Goal: Information Seeking & Learning: Find specific fact

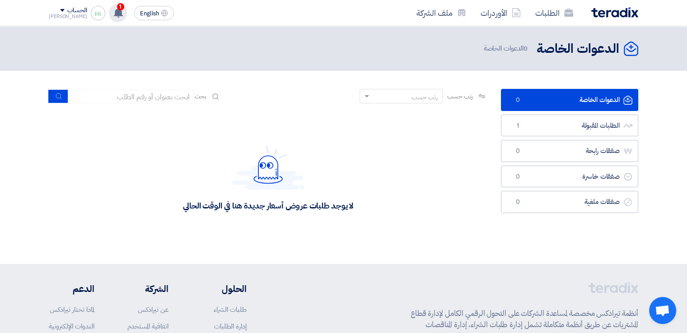
click at [114, 13] on use at bounding box center [118, 13] width 9 height 10
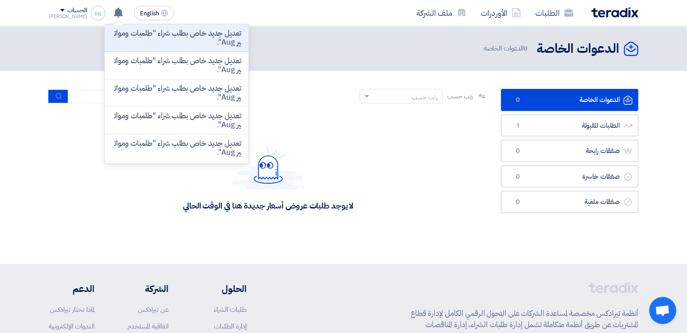
click at [188, 38] on p "تعديل جديد خاص بطلب شراء "طلمبات ومواتير Aug"." at bounding box center [176, 38] width 129 height 18
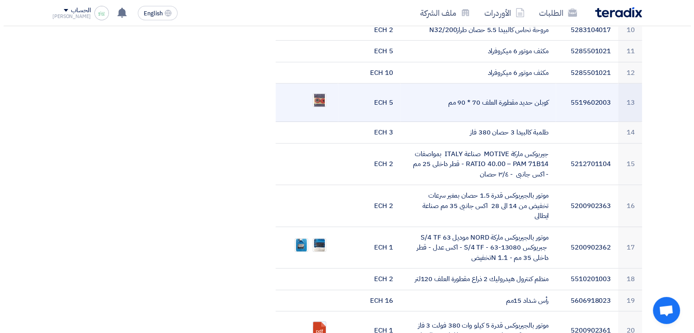
scroll to position [587, 0]
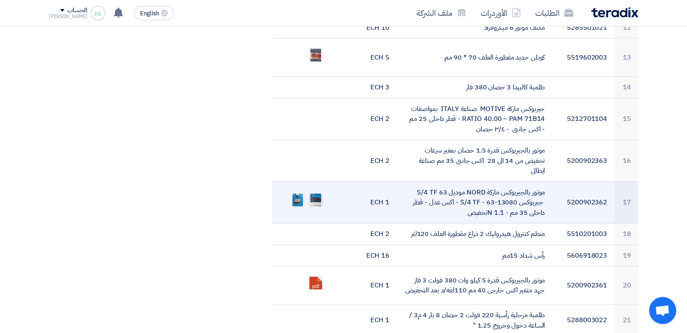
click at [317, 192] on img at bounding box center [315, 200] width 13 height 16
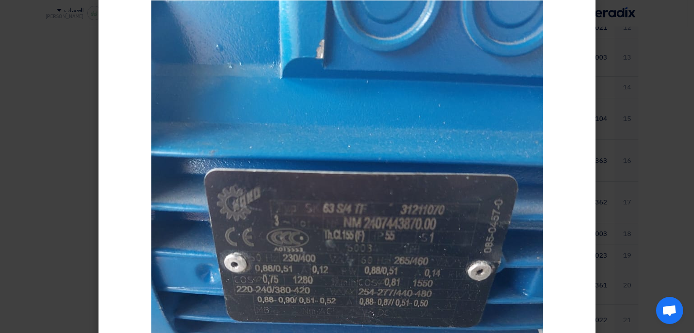
scroll to position [0, 0]
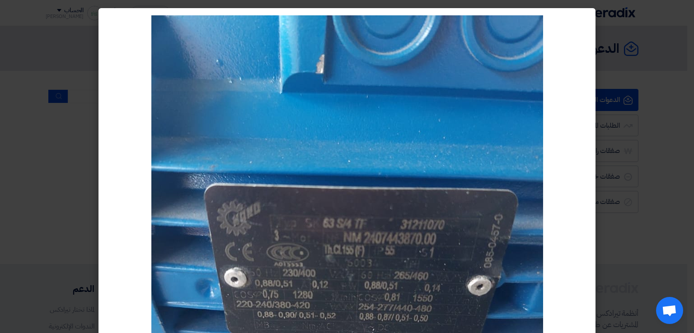
click at [648, 200] on modal-container at bounding box center [347, 166] width 694 height 333
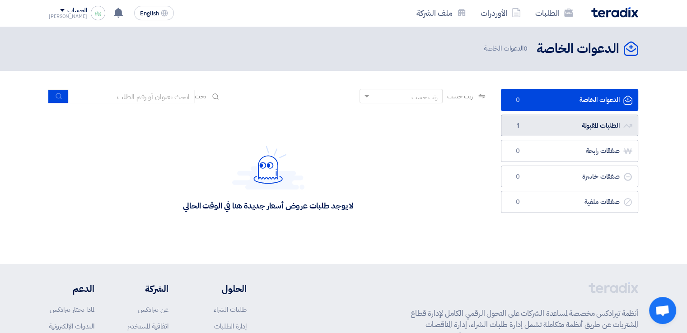
click at [545, 127] on link "الطلبات المقبولة الطلبات المقبولة 1" at bounding box center [569, 126] width 137 height 22
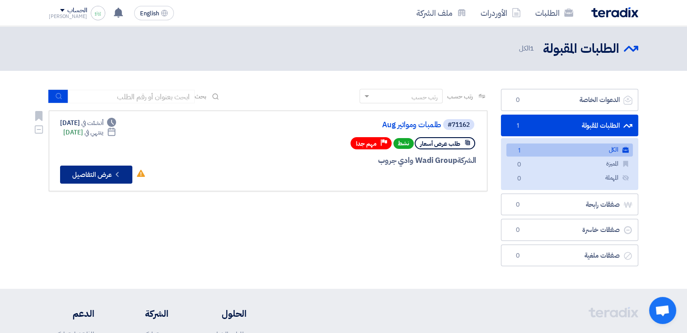
click at [108, 176] on button "Check details عرض التفاصيل" at bounding box center [96, 175] width 72 height 18
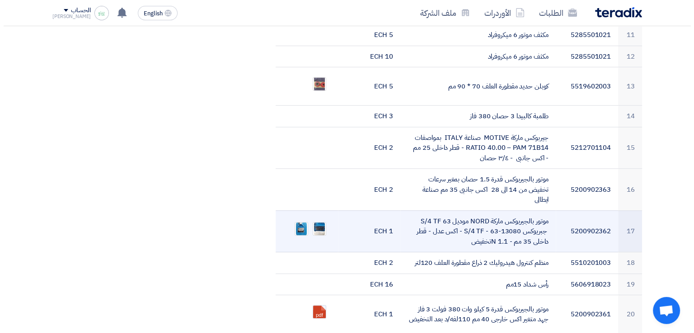
scroll to position [587, 0]
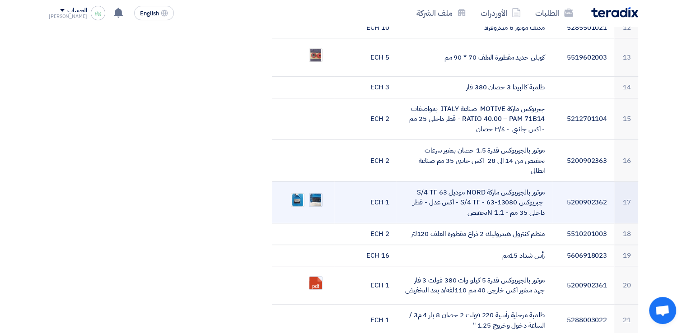
click at [309, 192] on img at bounding box center [315, 200] width 13 height 16
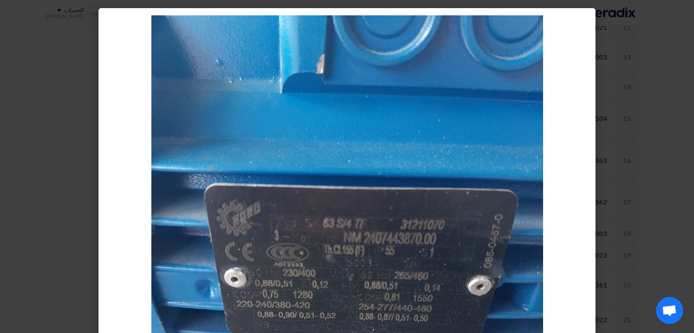
scroll to position [219, 0]
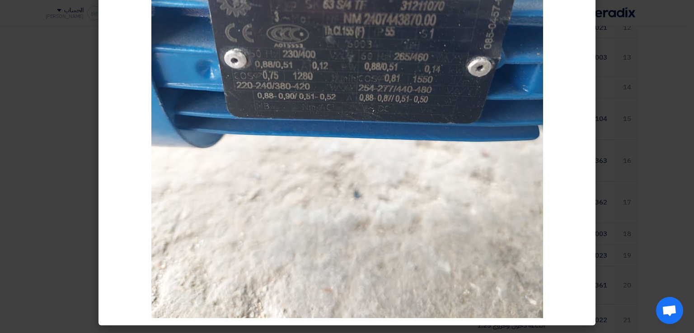
click at [618, 156] on modal-container at bounding box center [347, 166] width 694 height 333
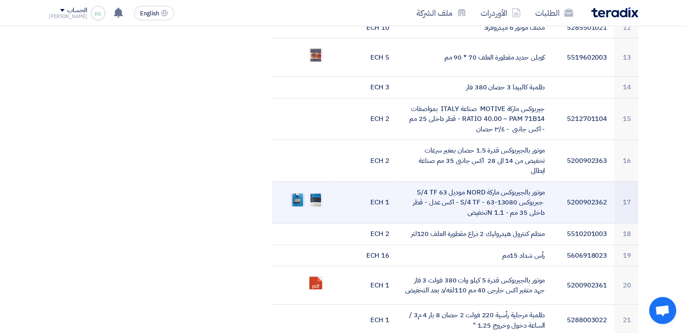
click at [299, 192] on img at bounding box center [297, 200] width 13 height 16
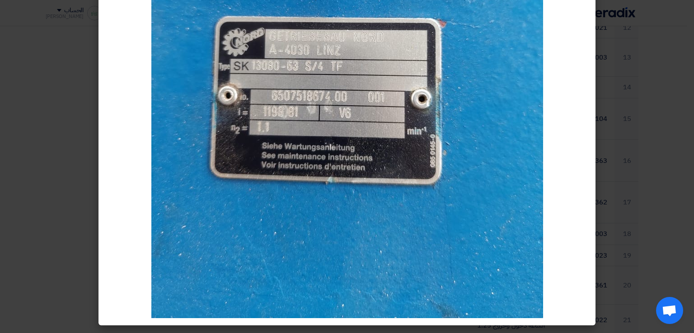
click at [632, 170] on modal-container at bounding box center [347, 166] width 694 height 333
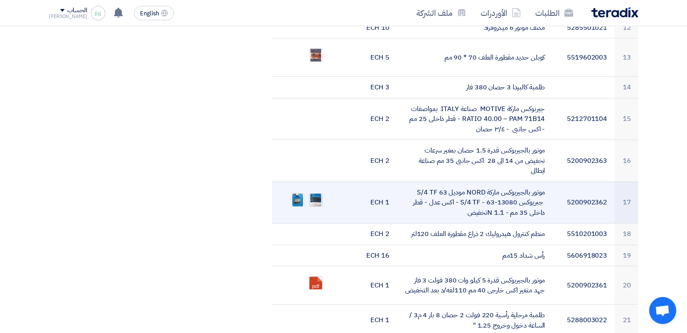
click at [314, 192] on img at bounding box center [315, 200] width 13 height 16
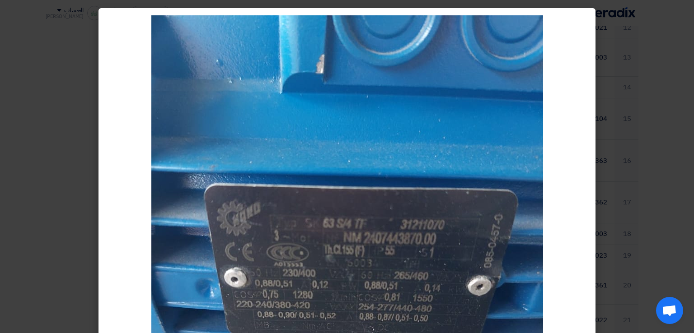
click at [659, 179] on modal-container at bounding box center [347, 166] width 694 height 333
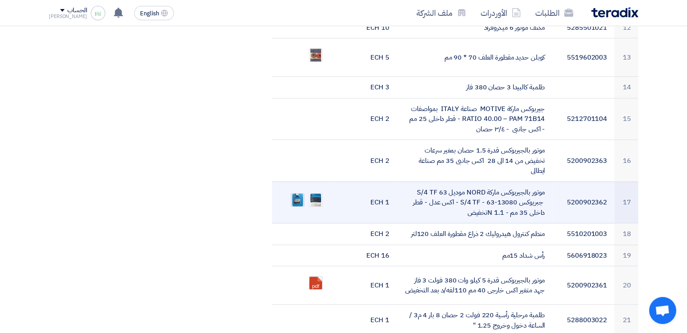
click at [300, 192] on img at bounding box center [297, 200] width 13 height 16
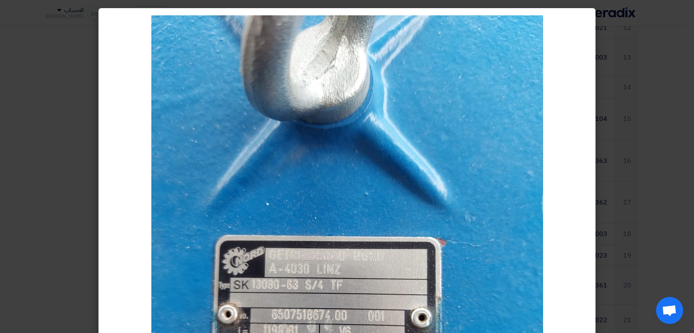
click at [606, 136] on modal-container at bounding box center [347, 166] width 694 height 333
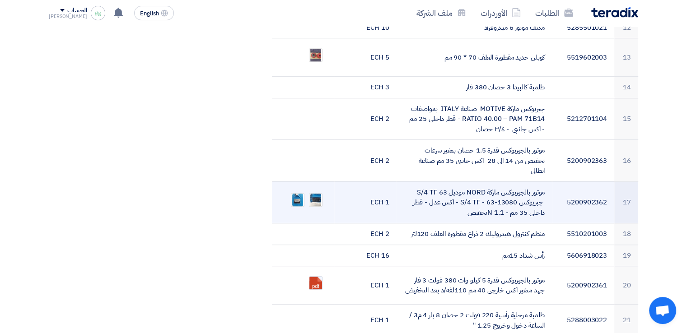
drag, startPoint x: 544, startPoint y: 177, endPoint x: 466, endPoint y: 199, distance: 80.6
click at [466, 199] on td "موتور بالجيربوكس ماركة NORD موديل 63 S/4 TF جبريوكس 13080-63 - S/4 TF - اكس عدل…" at bounding box center [474, 203] width 156 height 42
copy td "موتور بالجيربوكس ماركة NORD موديل 63 S/4 TF جبريوكس 13080-63 - S/4 TF - اكس عدل…"
drag, startPoint x: 623, startPoint y: 186, endPoint x: 632, endPoint y: 188, distance: 8.7
click at [632, 188] on td "17" at bounding box center [626, 203] width 24 height 42
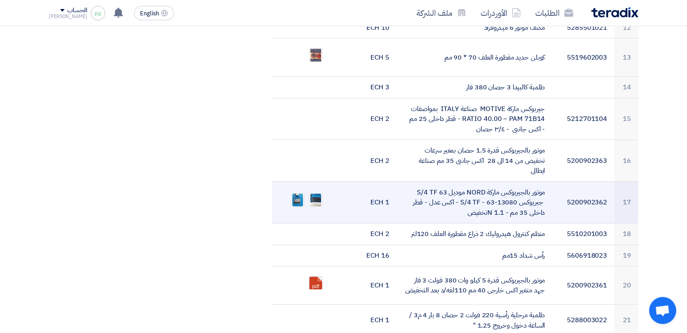
copy td "17"
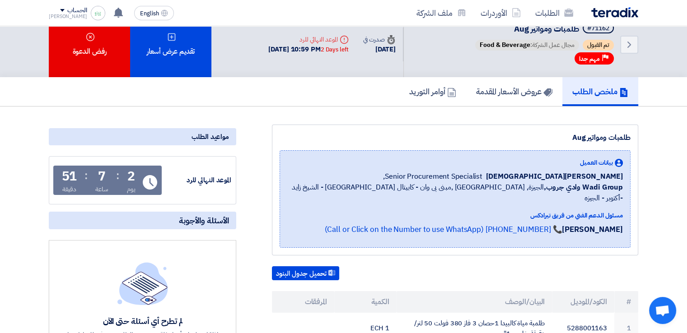
scroll to position [0, 0]
